Goal: Task Accomplishment & Management: Manage account settings

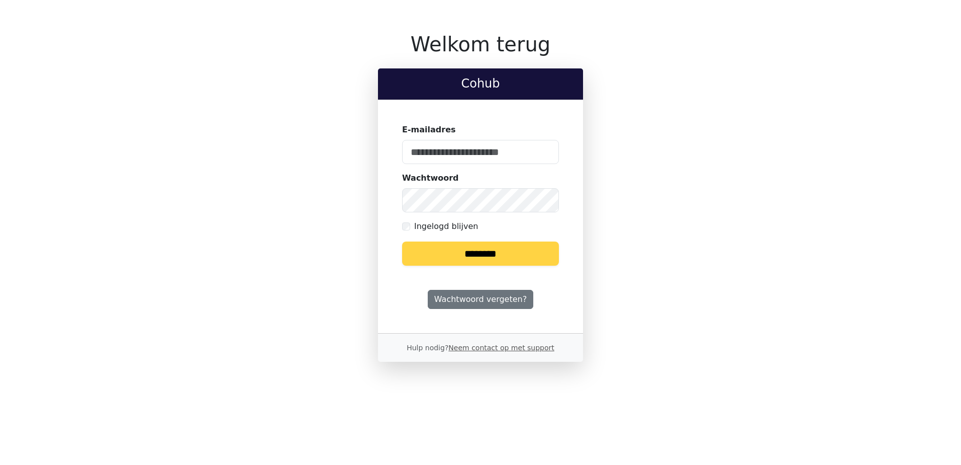
click at [541, 150] on keeper-lock "Open Keeper Popup" at bounding box center [545, 152] width 12 height 12
type input "**********"
click at [460, 251] on input "********" at bounding box center [480, 253] width 157 height 24
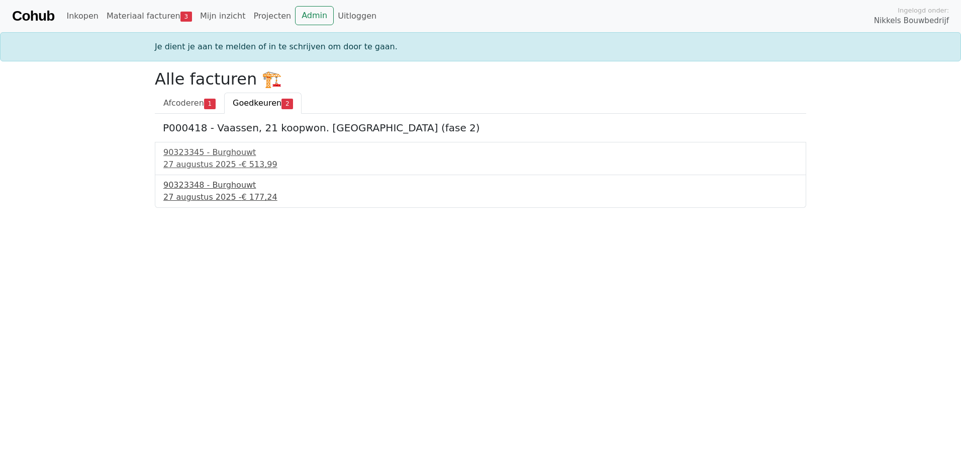
click at [224, 194] on div "27 augustus 2025 - € 177,24" at bounding box center [480, 197] width 634 height 12
click at [229, 155] on div "90323345 - Burghouwt" at bounding box center [480, 152] width 634 height 12
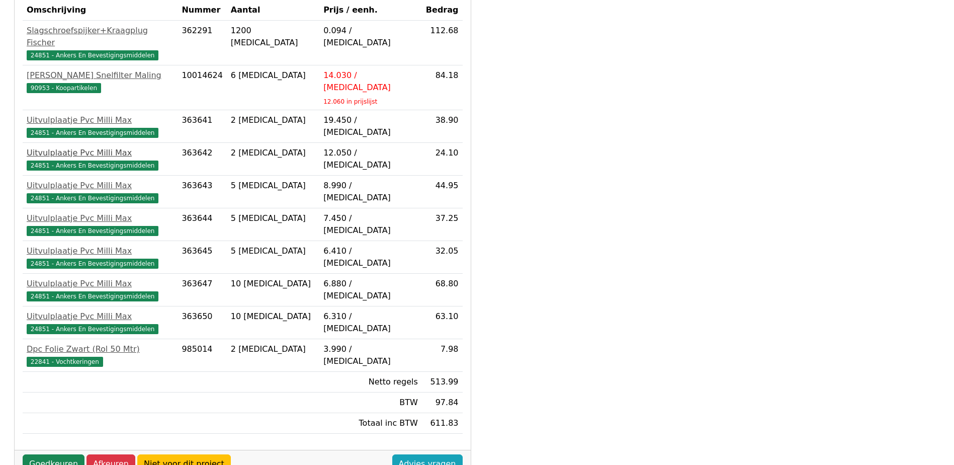
scroll to position [302, 0]
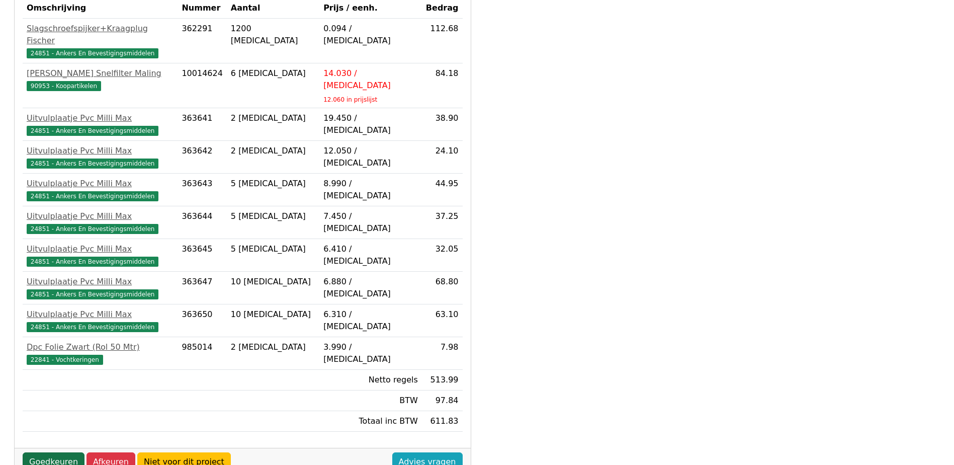
click at [67, 452] on link "Goedkeuren" at bounding box center [54, 461] width 62 height 19
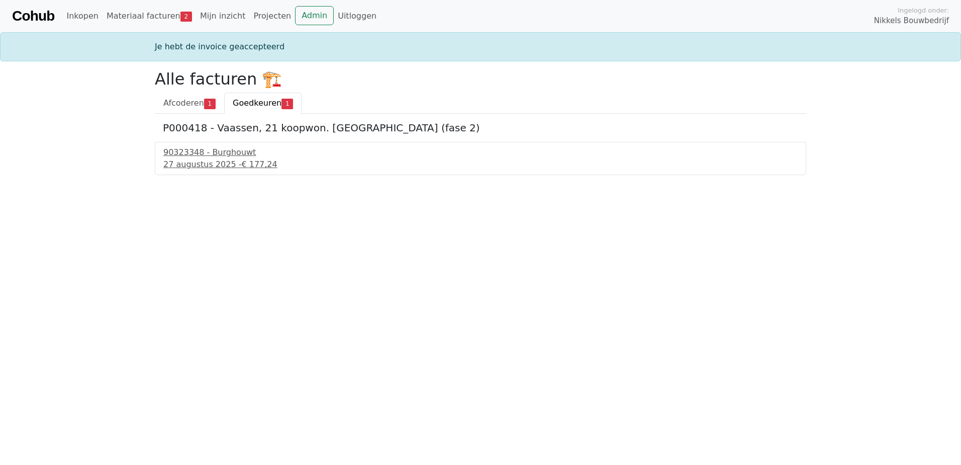
click at [267, 103] on span "Goedkeuren" at bounding box center [257, 103] width 49 height 10
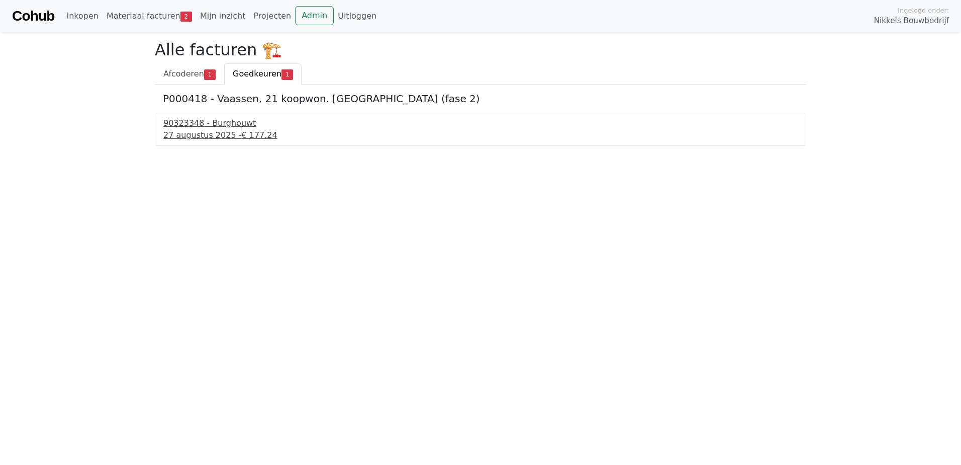
click at [233, 129] on div "[DATE] - € 177,24" at bounding box center [480, 135] width 634 height 12
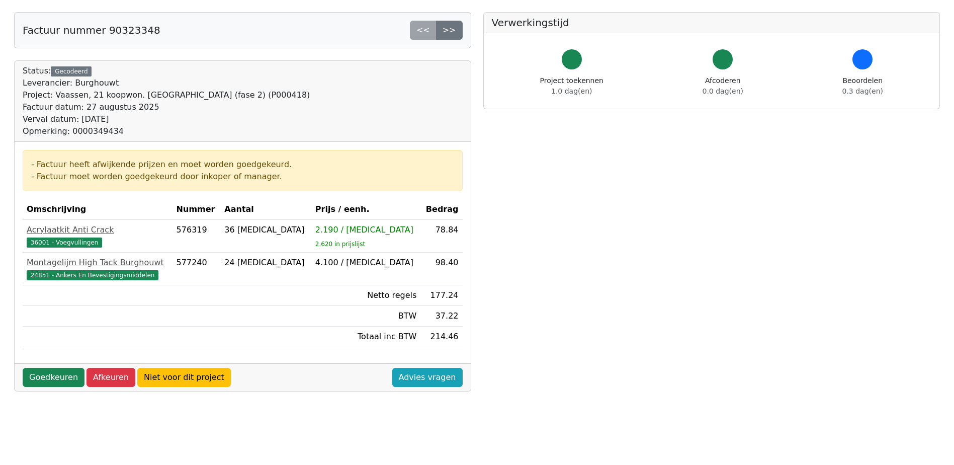
scroll to position [201, 0]
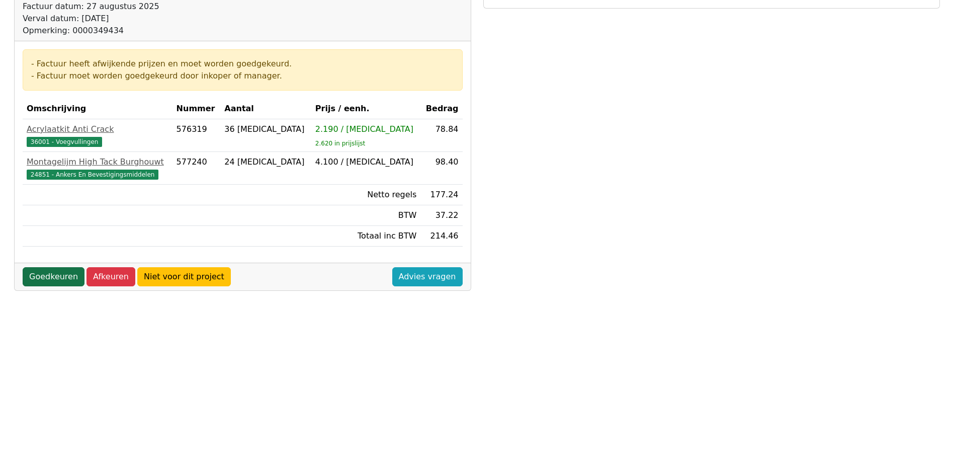
click at [47, 273] on link "Goedkeuren" at bounding box center [54, 276] width 62 height 19
